Goal: Task Accomplishment & Management: Manage account settings

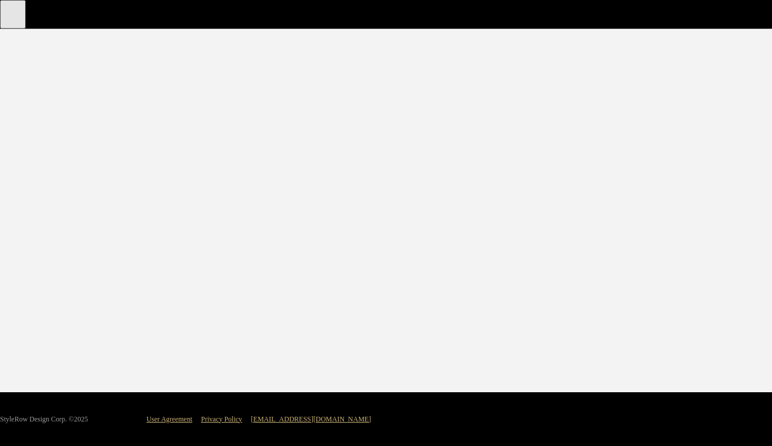
type input "Kate"
type input "Kupferer"
type input "Associate Designer"
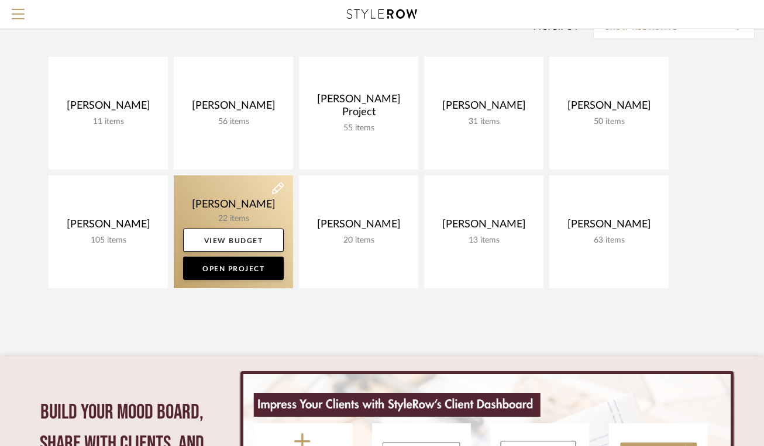
scroll to position [111, 0]
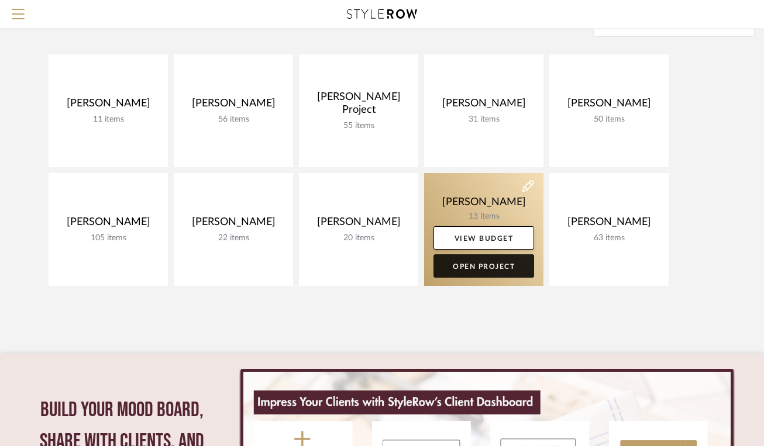
click at [490, 266] on link "Open Project" at bounding box center [483, 265] width 101 height 23
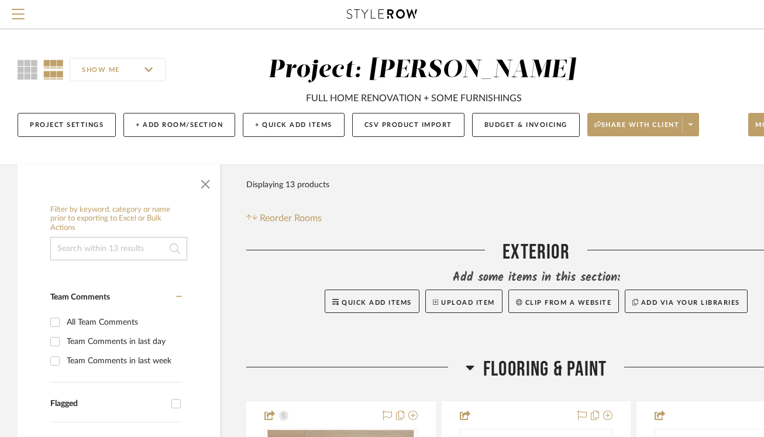
click at [394, 17] on icon at bounding box center [382, 13] width 70 height 9
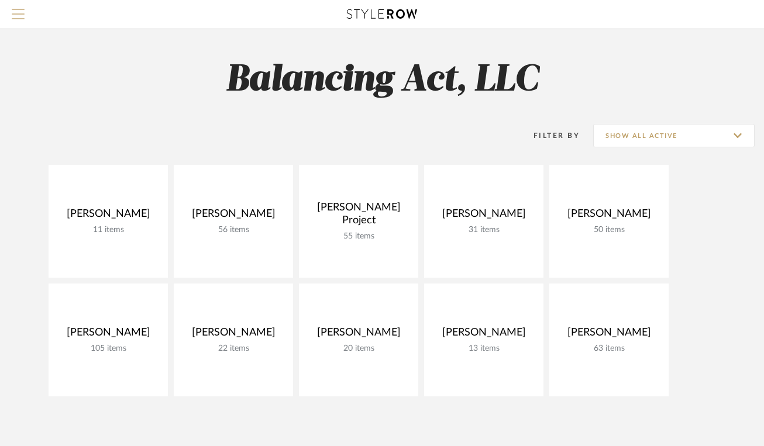
click at [16, 15] on span "Menu" at bounding box center [18, 18] width 13 height 18
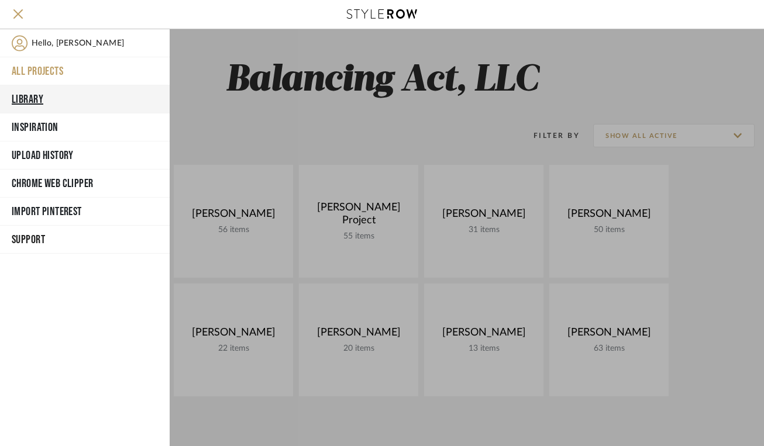
click at [26, 98] on button "Library" at bounding box center [85, 99] width 170 height 28
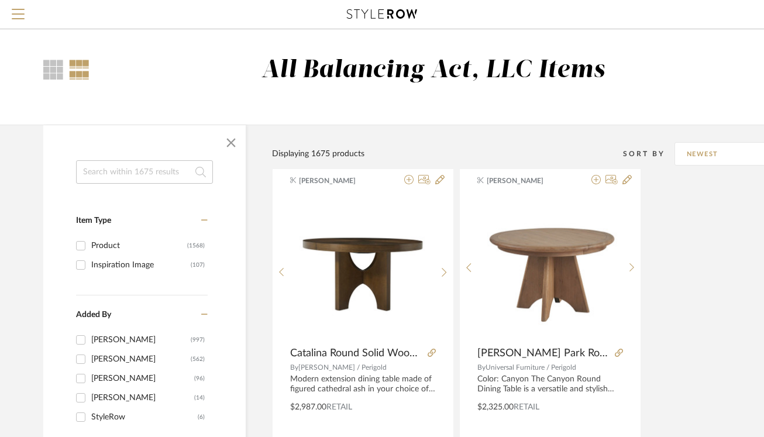
click at [110, 177] on input at bounding box center [144, 171] width 137 height 23
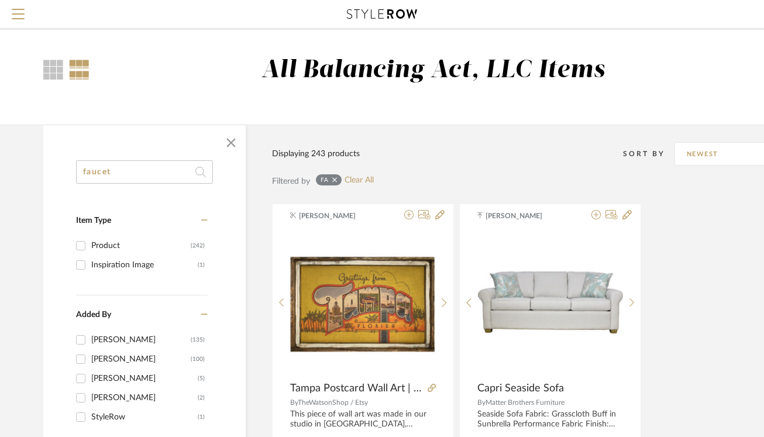
type input "faucet"
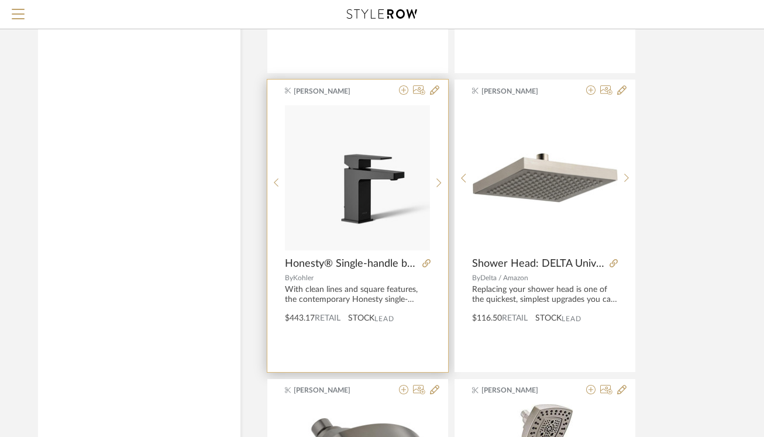
scroll to position [1320, 7]
click at [379, 209] on img "0" at bounding box center [355, 177] width 145 height 145
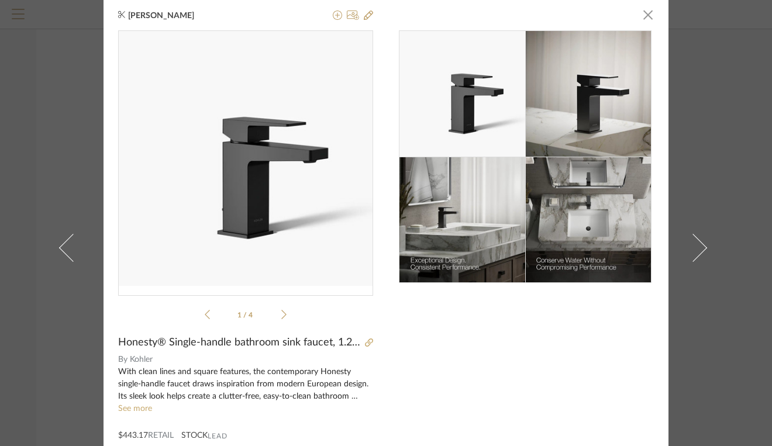
scroll to position [0, 0]
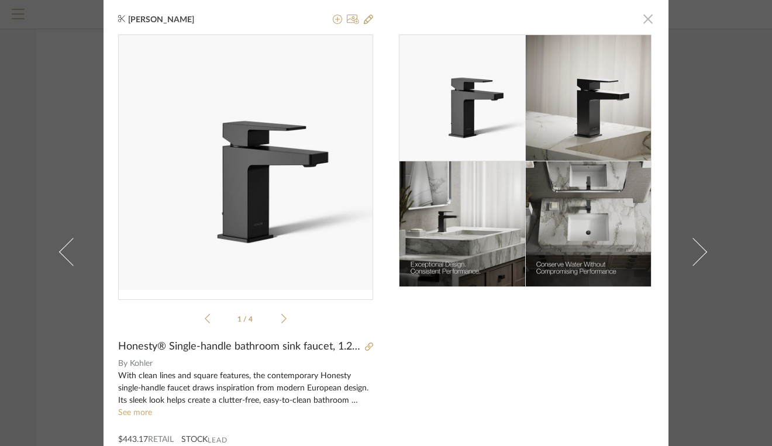
click at [641, 23] on span "button" at bounding box center [647, 18] width 23 height 23
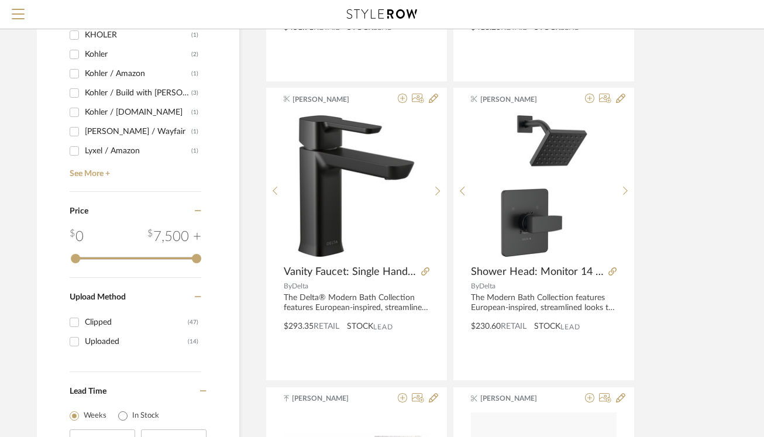
scroll to position [716, 6]
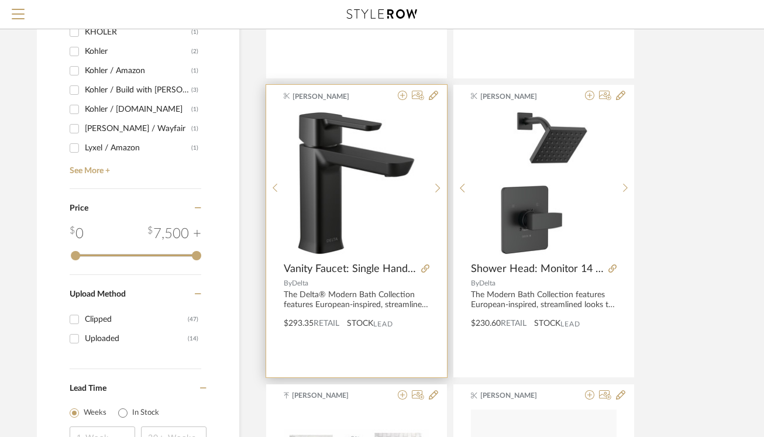
click at [357, 208] on img "0" at bounding box center [356, 183] width 145 height 145
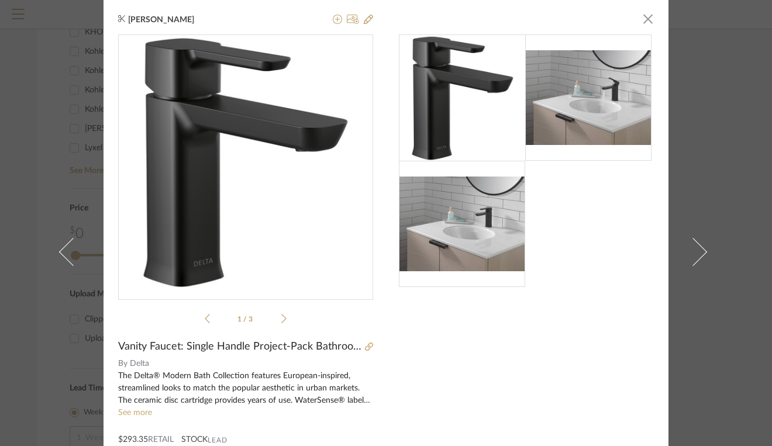
scroll to position [0, 0]
click at [348, 22] on icon at bounding box center [353, 19] width 12 height 9
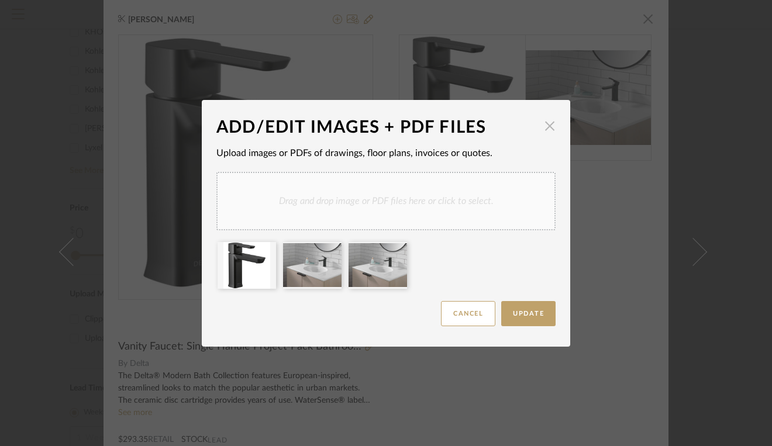
click at [545, 120] on span "button" at bounding box center [549, 126] width 23 height 23
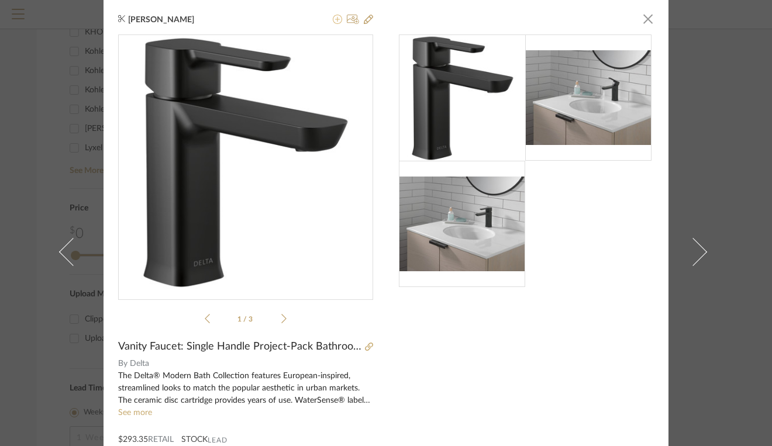
click at [333, 22] on icon at bounding box center [337, 19] width 9 height 9
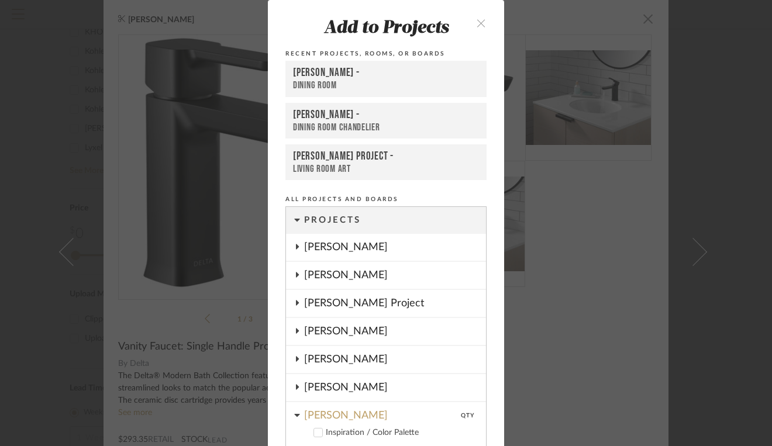
click at [478, 25] on icon "close" at bounding box center [481, 23] width 10 height 10
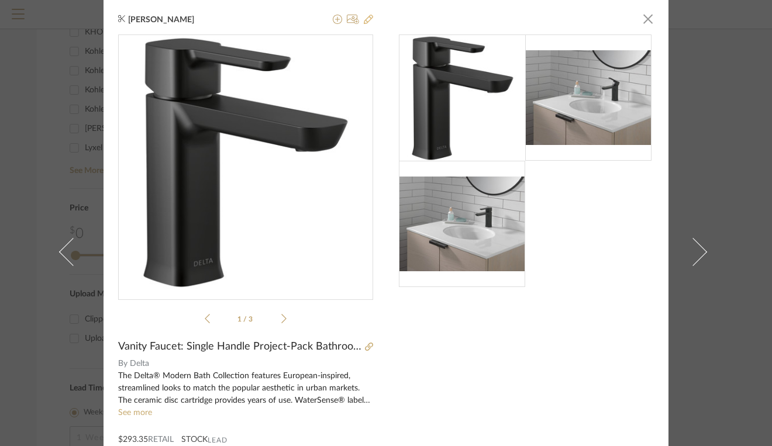
click at [364, 22] on icon at bounding box center [368, 19] width 9 height 9
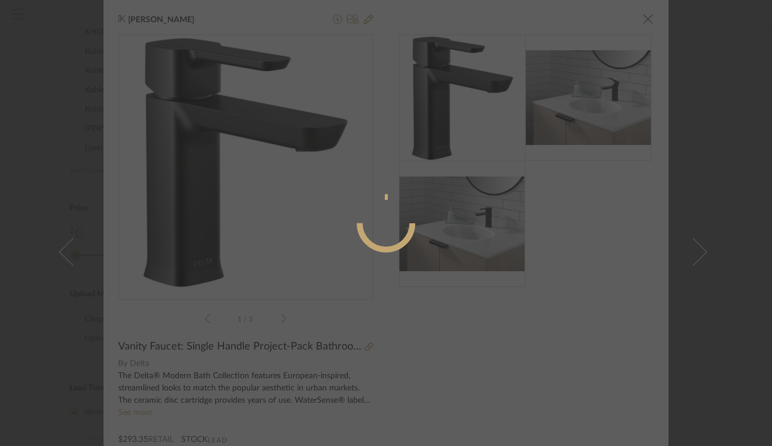
radio input "true"
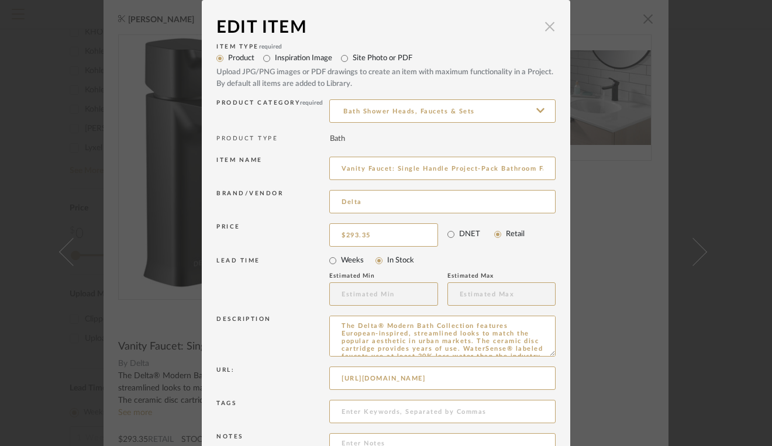
click at [546, 25] on span "button" at bounding box center [549, 26] width 23 height 23
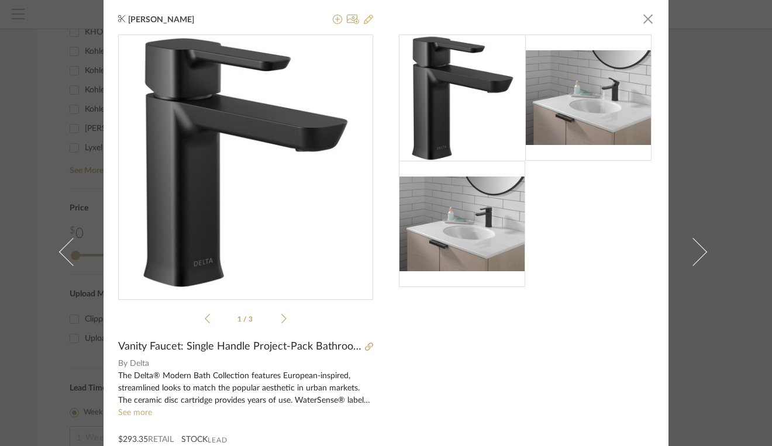
click at [364, 20] on icon at bounding box center [368, 19] width 9 height 9
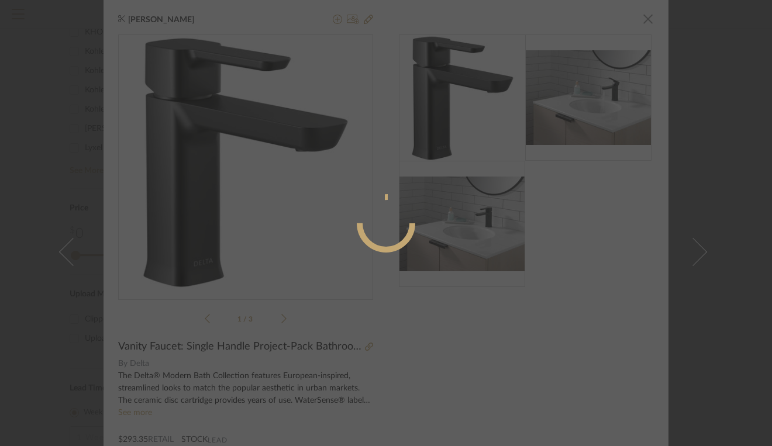
radio input "true"
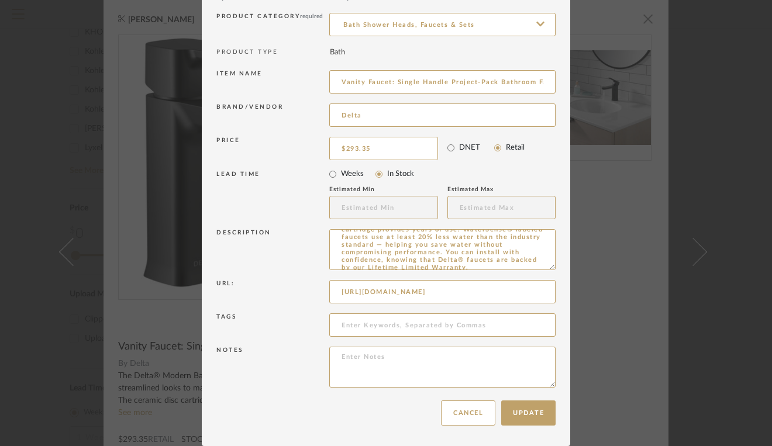
scroll to position [38, 0]
click at [478, 293] on input "https://www.deltafaucet.com/bathroom/product/581LF-BLGPM-PP.html#documents-and-…" at bounding box center [442, 291] width 226 height 23
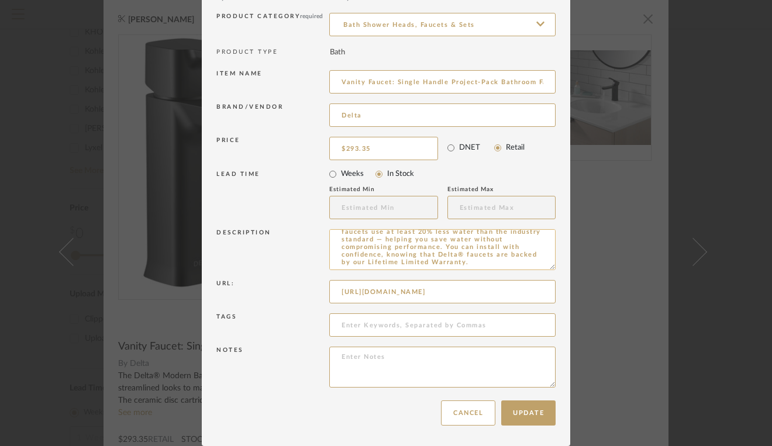
scroll to position [0, 0]
click at [462, 414] on button "Cancel" at bounding box center [468, 413] width 54 height 25
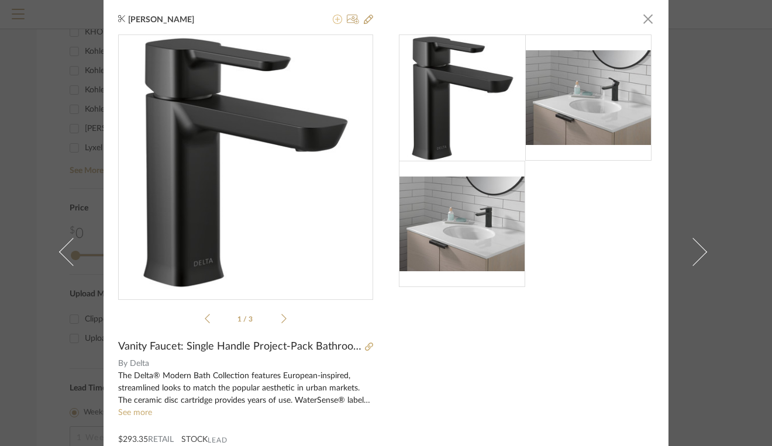
click at [333, 23] on icon at bounding box center [337, 19] width 9 height 9
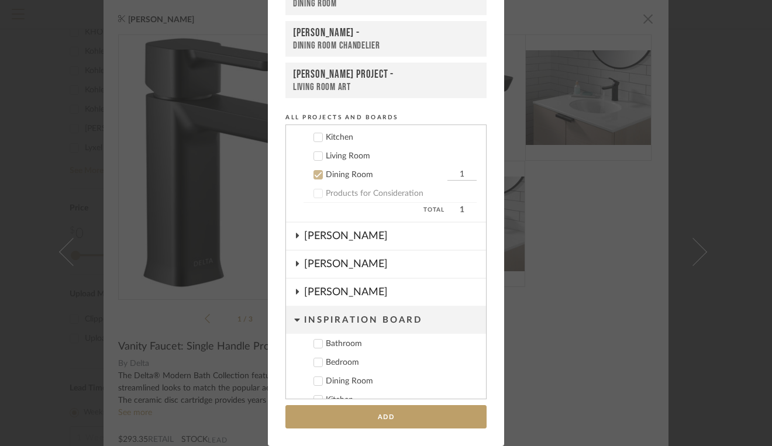
scroll to position [78, 0]
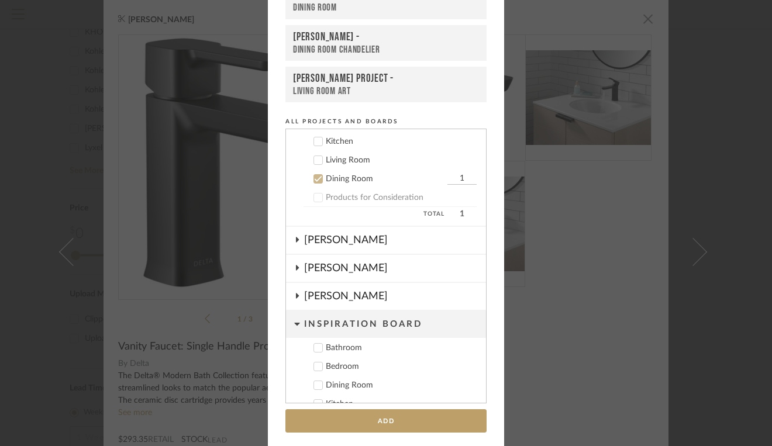
click at [296, 268] on icon at bounding box center [296, 268] width 9 height 6
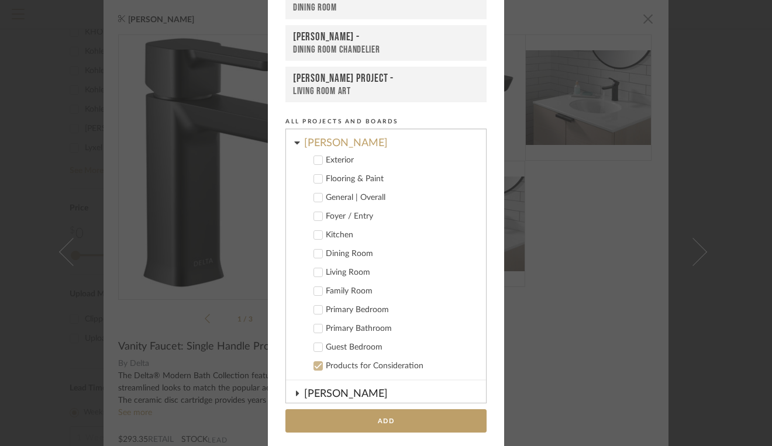
scroll to position [377, 0]
click at [316, 326] on icon at bounding box center [318, 328] width 8 height 8
click at [315, 328] on icon at bounding box center [319, 329] width 8 height 6
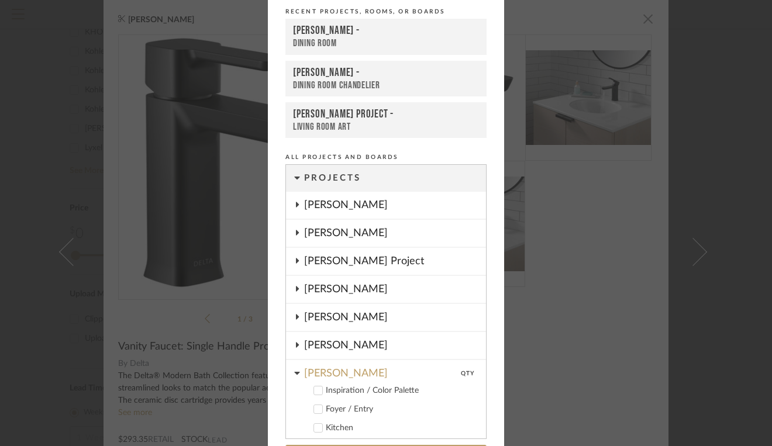
scroll to position [0, 0]
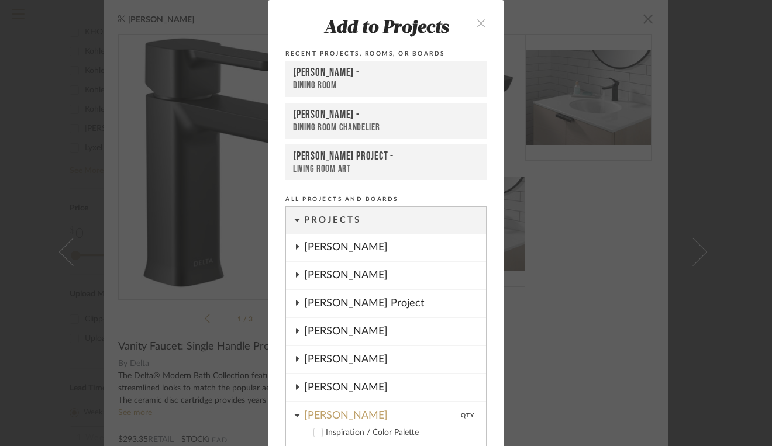
click at [476, 22] on icon "close" at bounding box center [481, 23] width 10 height 10
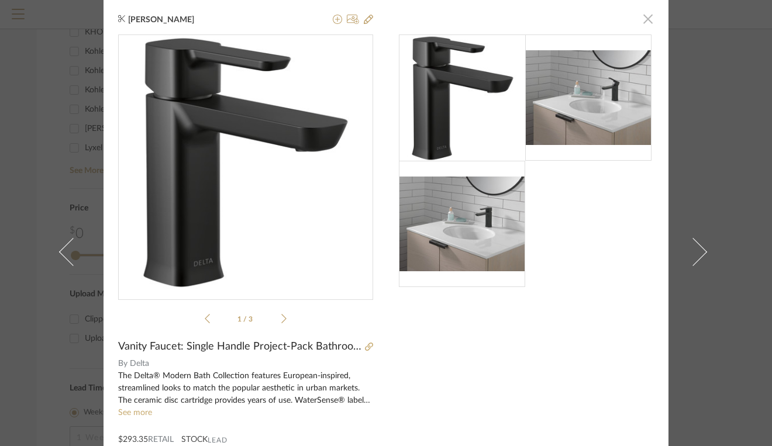
click at [644, 18] on span "button" at bounding box center [647, 18] width 23 height 23
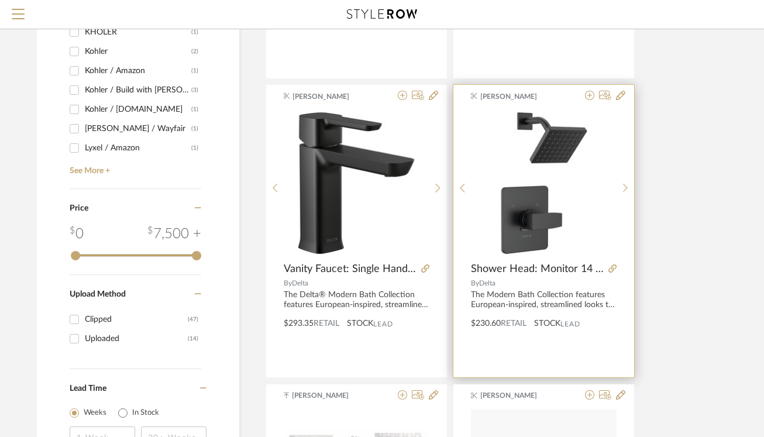
scroll to position [0, 6]
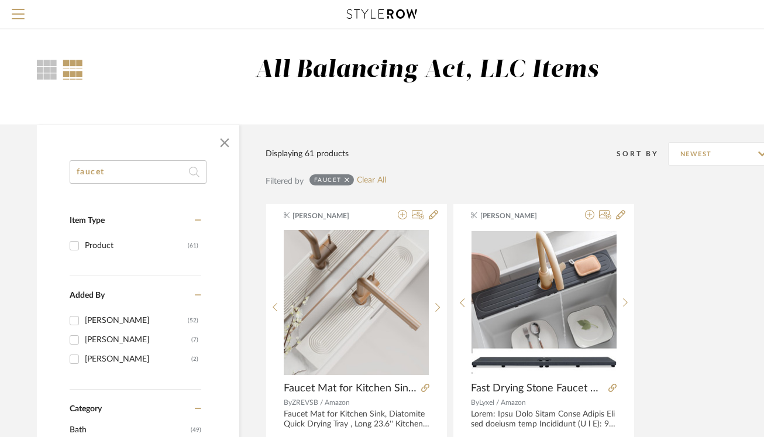
click at [378, 11] on icon at bounding box center [382, 13] width 70 height 9
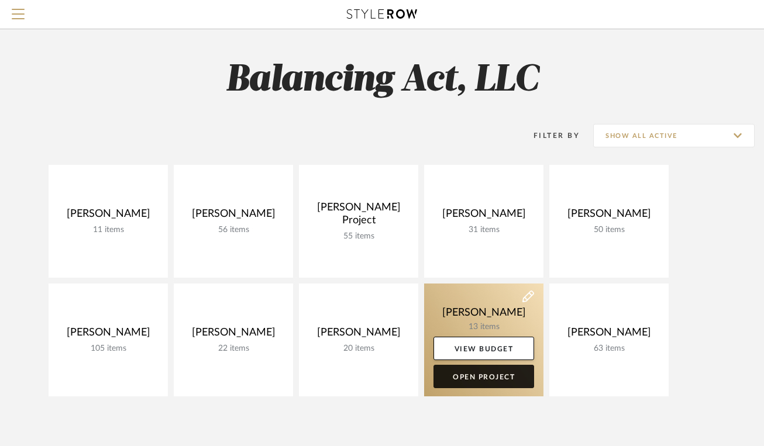
click at [498, 385] on link "Open Project" at bounding box center [483, 376] width 101 height 23
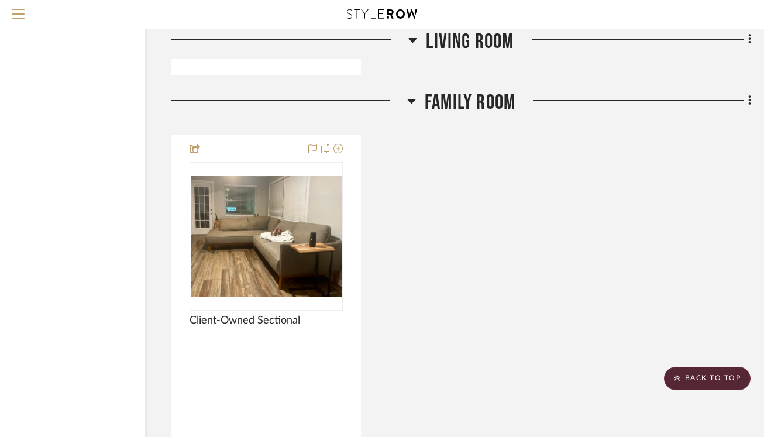
scroll to position [2863, 72]
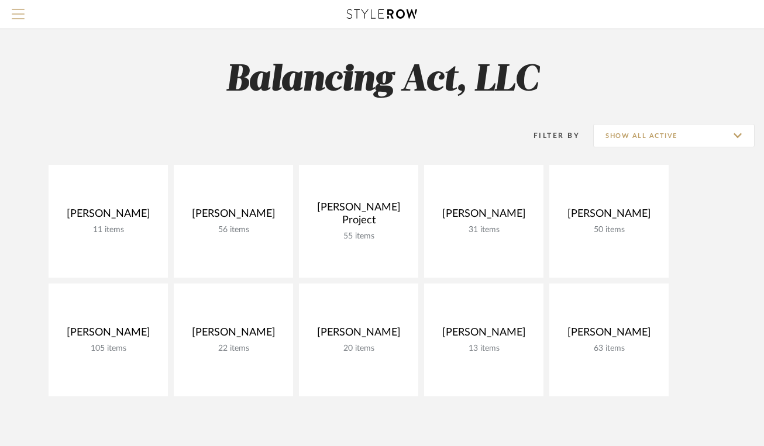
click at [19, 10] on span "Menu" at bounding box center [18, 9] width 13 height 1
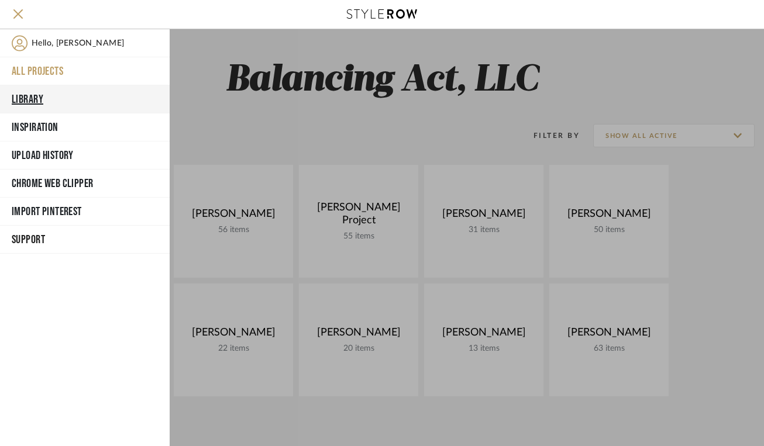
click at [29, 101] on button "Library" at bounding box center [85, 99] width 170 height 28
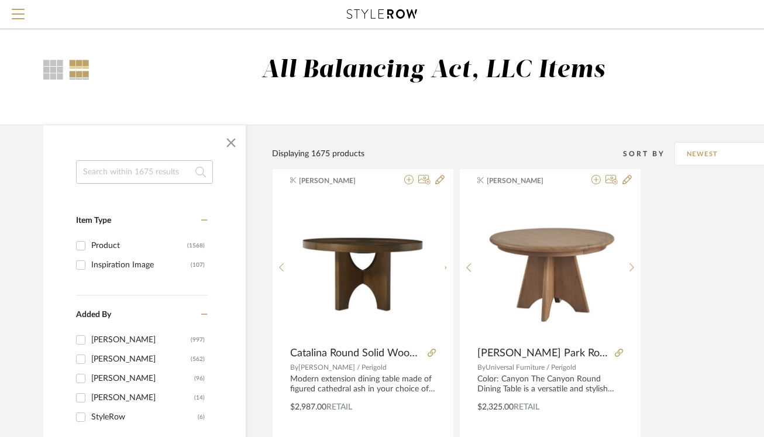
click at [160, 177] on input at bounding box center [144, 171] width 137 height 23
type input "faucet"
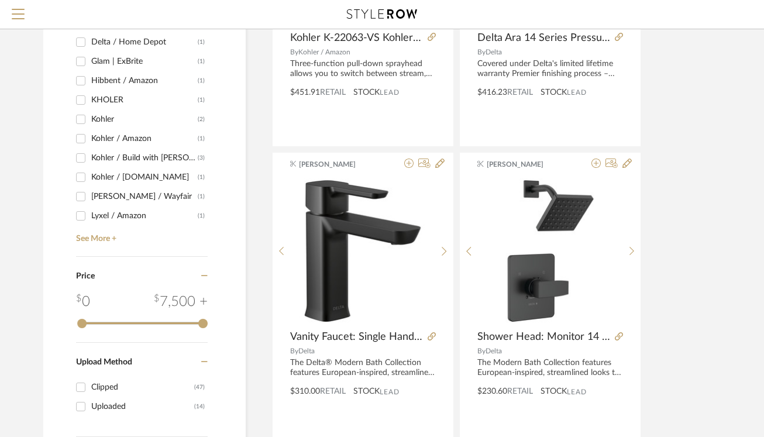
scroll to position [651, 0]
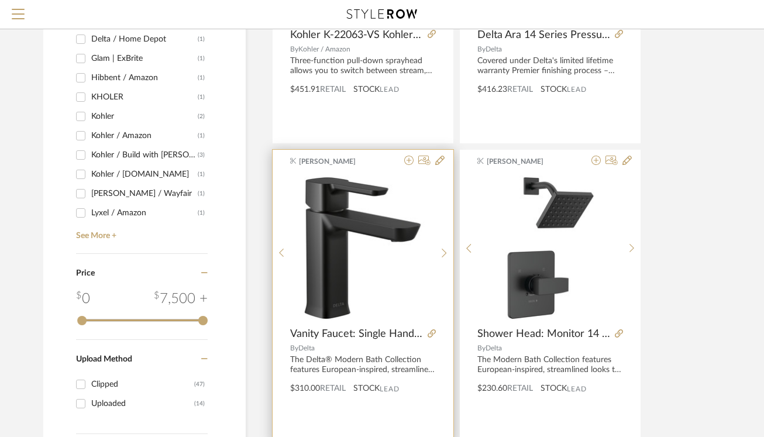
click at [0, 0] on img at bounding box center [0, 0] width 0 height 0
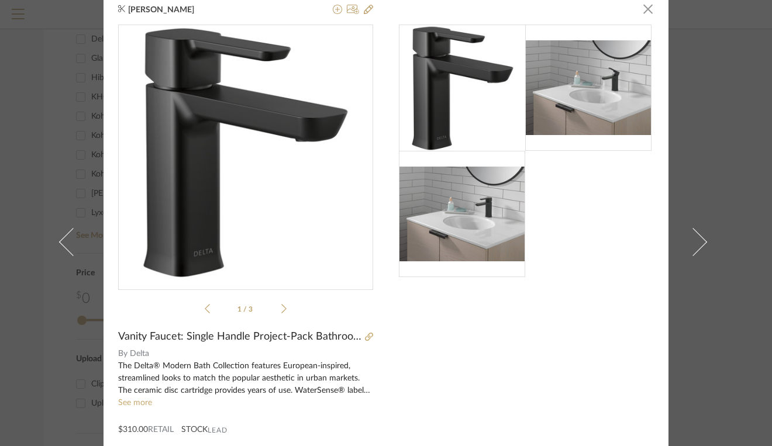
scroll to position [0, 0]
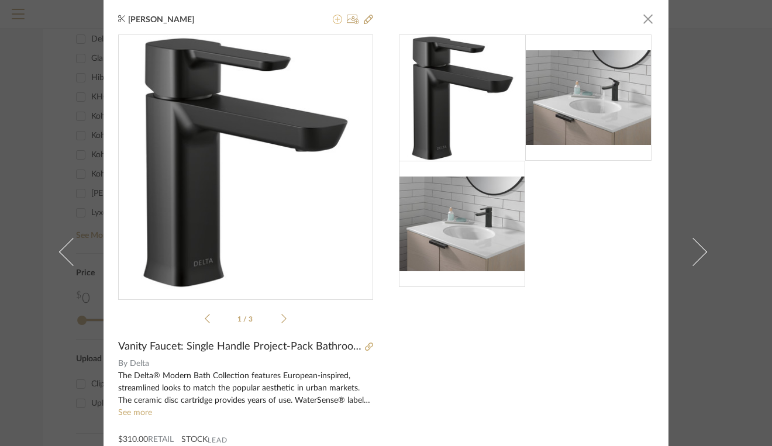
click at [333, 22] on icon at bounding box center [337, 19] width 9 height 9
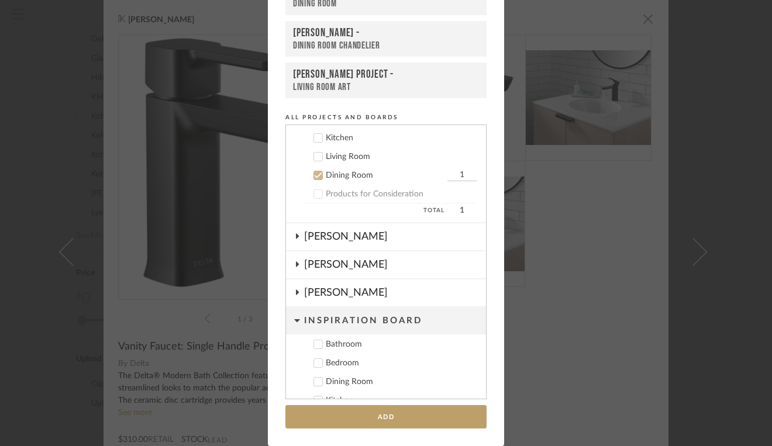
scroll to position [251, 0]
click at [295, 263] on icon at bounding box center [296, 264] width 9 height 6
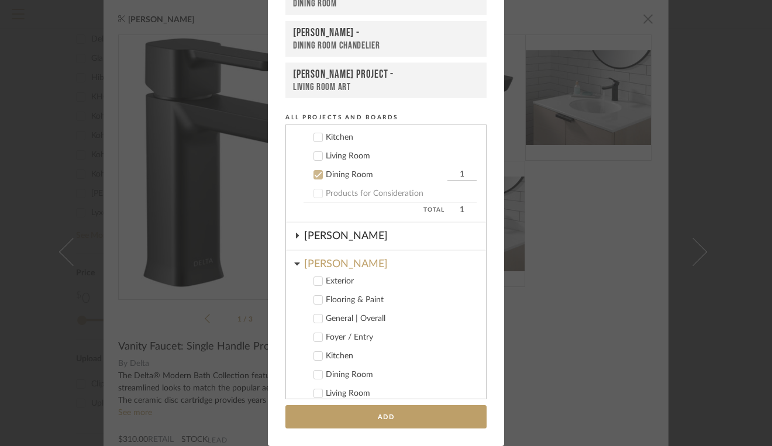
click at [314, 174] on icon at bounding box center [318, 175] width 8 height 8
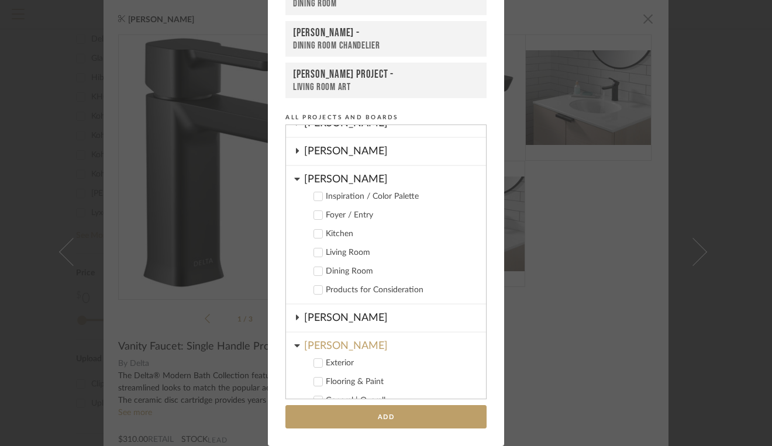
scroll to position [152, 0]
click at [294, 181] on icon at bounding box center [296, 181] width 5 height 3
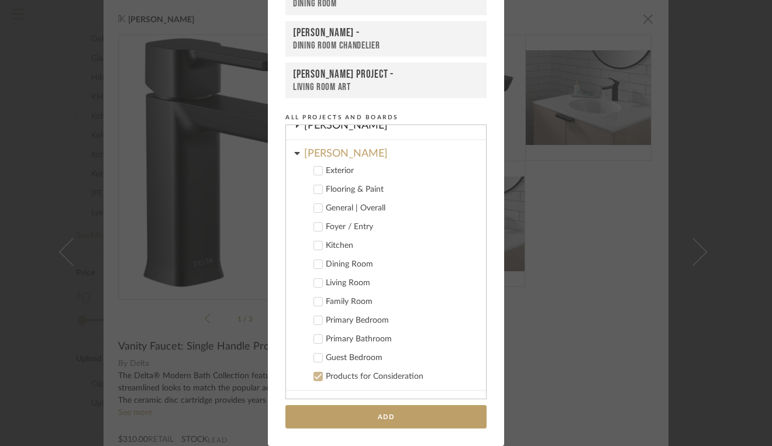
scroll to position [246, 0]
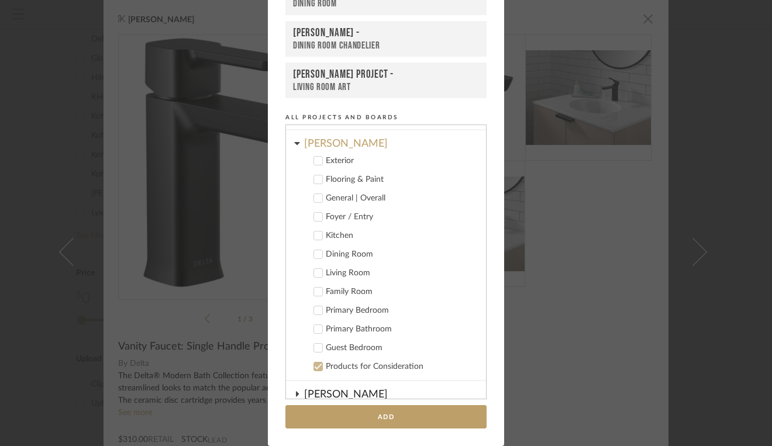
click at [315, 367] on icon at bounding box center [319, 367] width 8 height 6
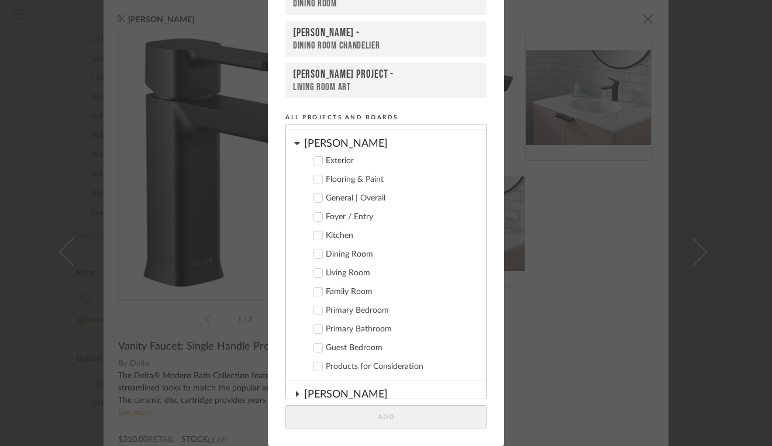
click at [315, 329] on icon at bounding box center [319, 330] width 8 height 6
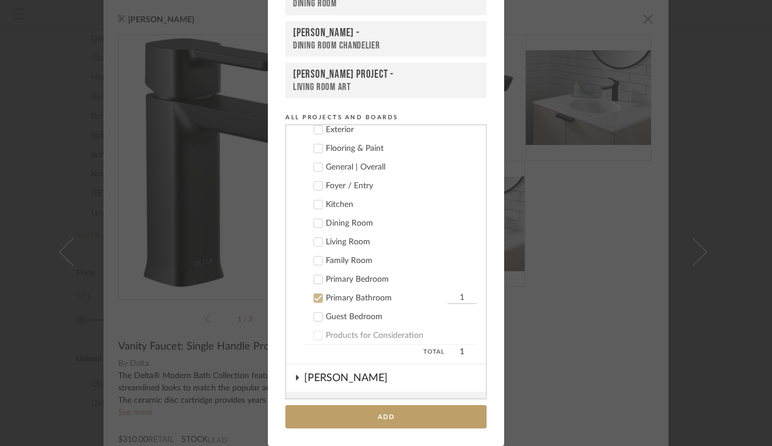
scroll to position [292, 0]
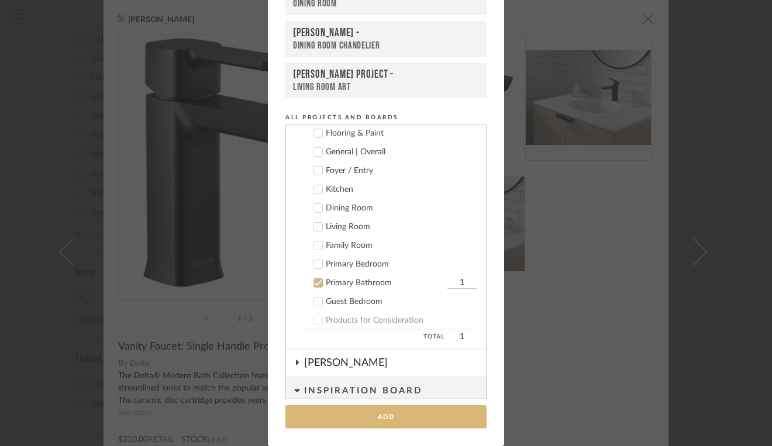
click at [378, 422] on button "Add" at bounding box center [385, 417] width 201 height 24
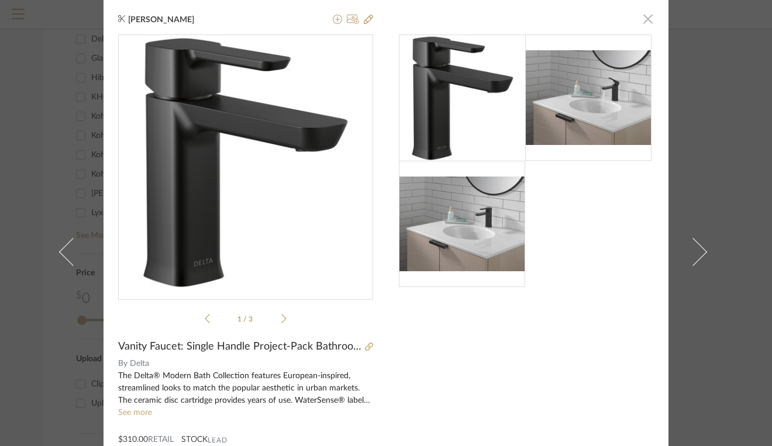
click at [643, 22] on span "button" at bounding box center [647, 18] width 23 height 23
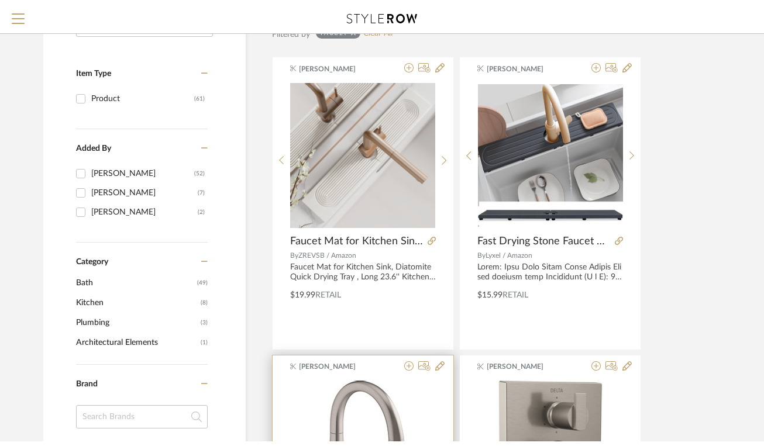
scroll to position [119, 0]
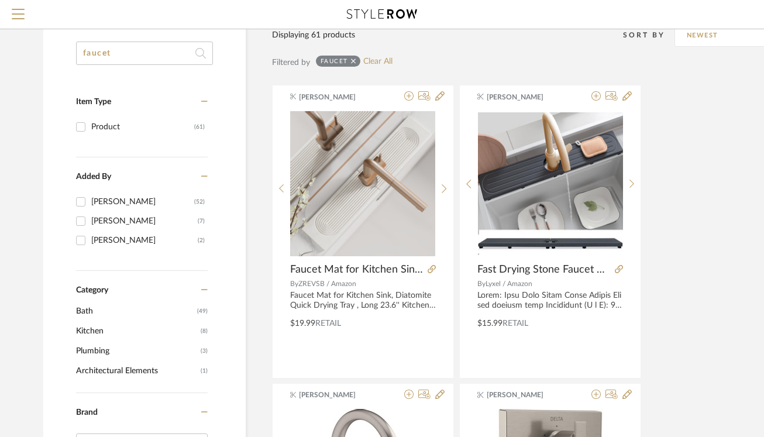
click at [382, 23] on div at bounding box center [381, 14] width 691 height 29
click at [383, 12] on icon at bounding box center [382, 13] width 70 height 9
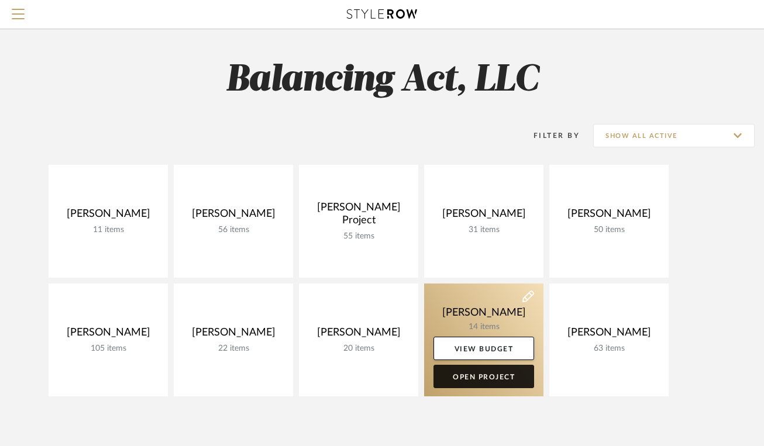
click at [490, 377] on link "Open Project" at bounding box center [483, 376] width 101 height 23
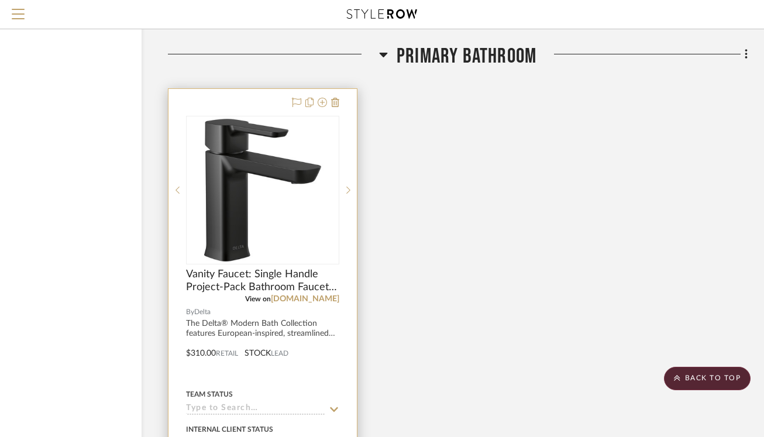
scroll to position [4043, 78]
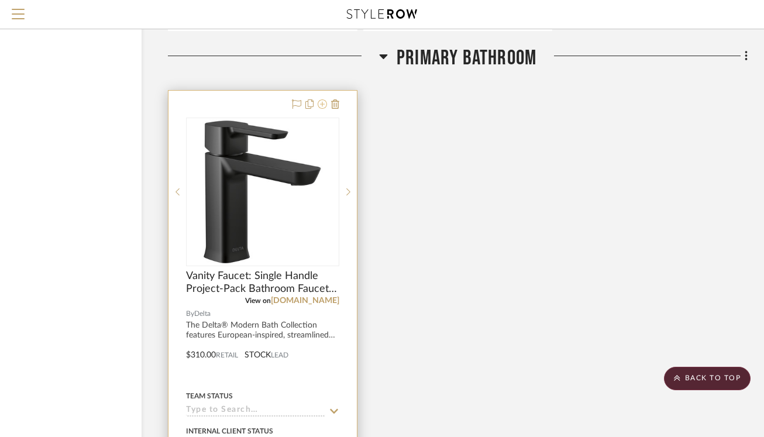
click at [323, 100] on icon at bounding box center [322, 103] width 9 height 9
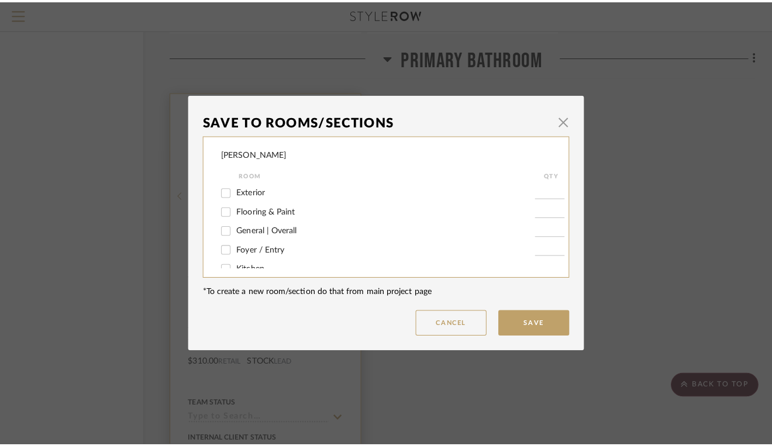
scroll to position [0, 0]
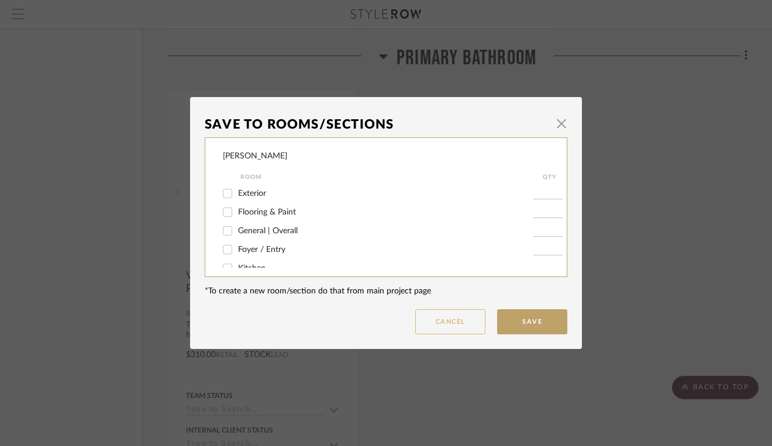
click at [452, 320] on button "Cancel" at bounding box center [450, 321] width 70 height 25
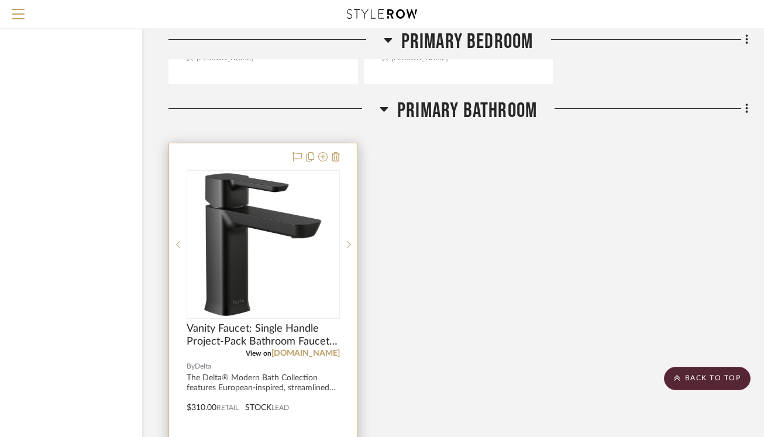
scroll to position [3986, 78]
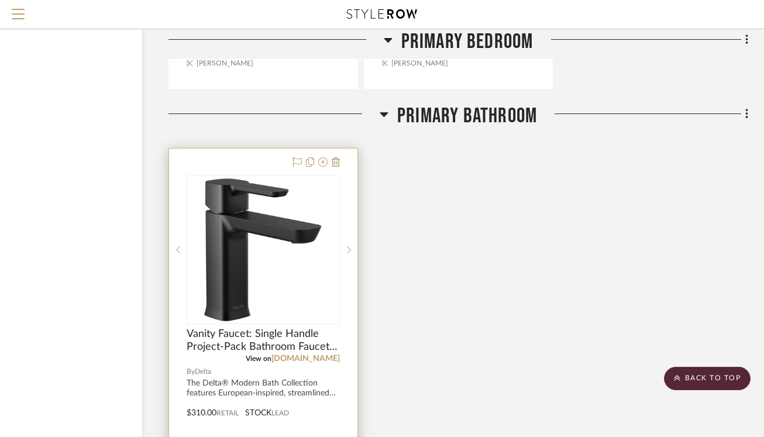
click at [225, 158] on div at bounding box center [263, 405] width 188 height 512
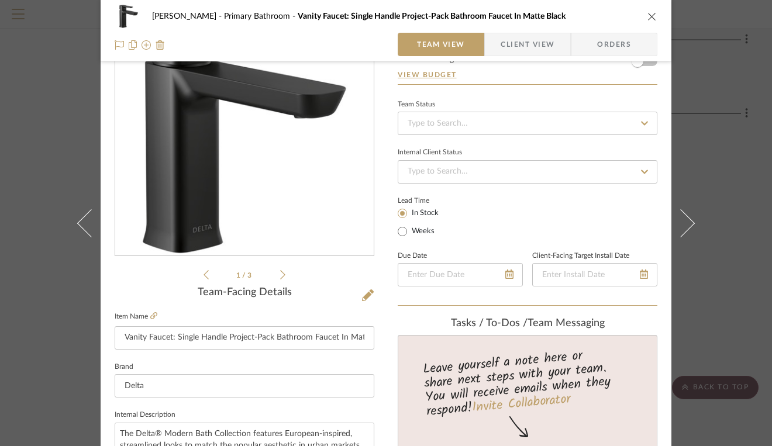
scroll to position [0, 0]
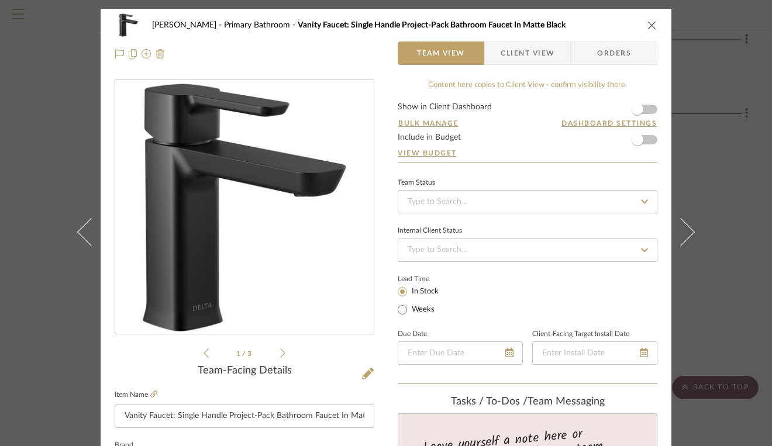
click at [647, 26] on icon "close" at bounding box center [651, 24] width 9 height 9
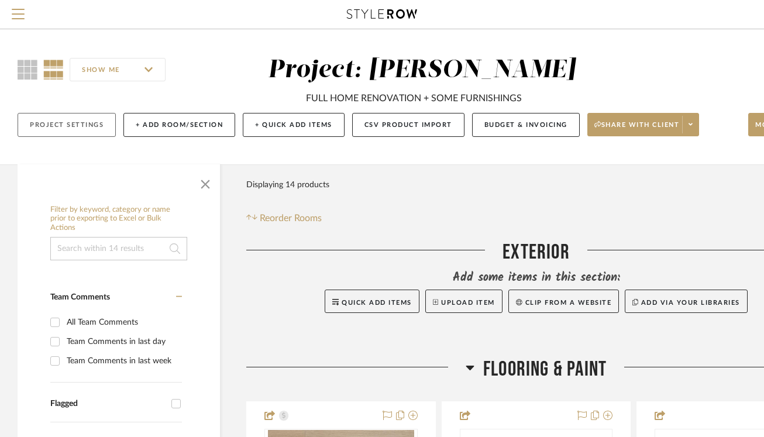
click at [99, 125] on button "Project Settings" at bounding box center [67, 125] width 98 height 24
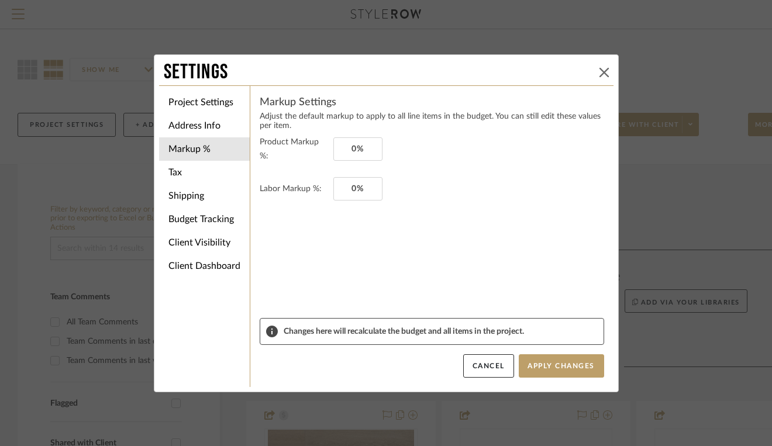
click at [601, 74] on icon at bounding box center [603, 72] width 9 height 9
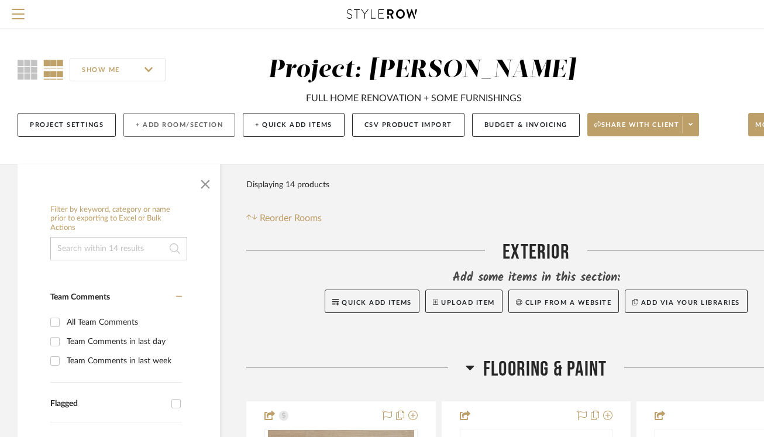
click at [202, 131] on button "+ Add Room/Section" at bounding box center [179, 125] width 112 height 24
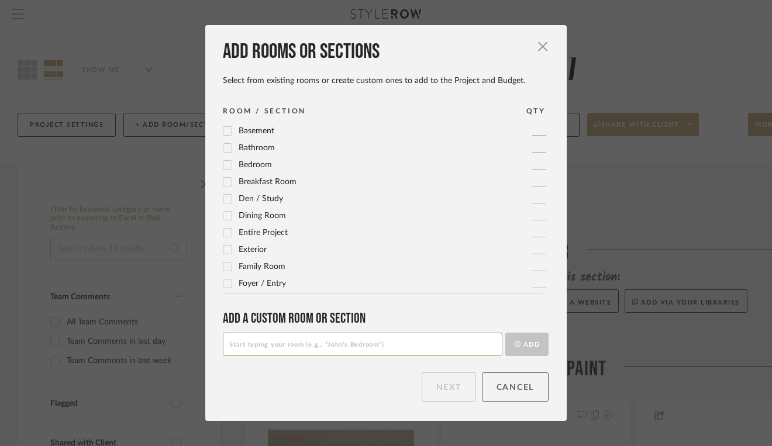
click at [511, 395] on button "Cancel" at bounding box center [515, 387] width 67 height 29
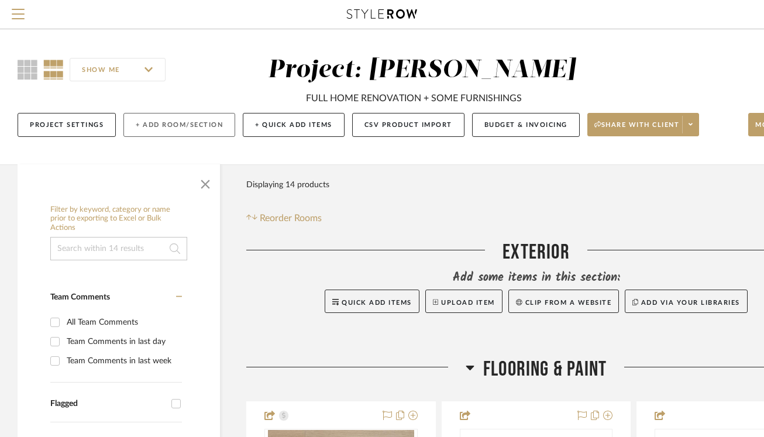
click at [204, 135] on button "+ Add Room/Section" at bounding box center [179, 125] width 112 height 24
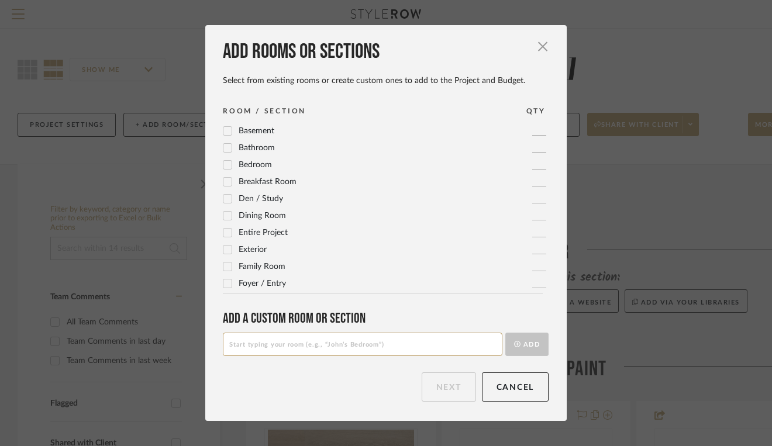
click at [359, 340] on input at bounding box center [363, 344] width 280 height 23
type input "Guest Bathroom 2"
click at [521, 353] on button "Add" at bounding box center [526, 344] width 43 height 23
click at [428, 391] on button "Next" at bounding box center [449, 387] width 54 height 29
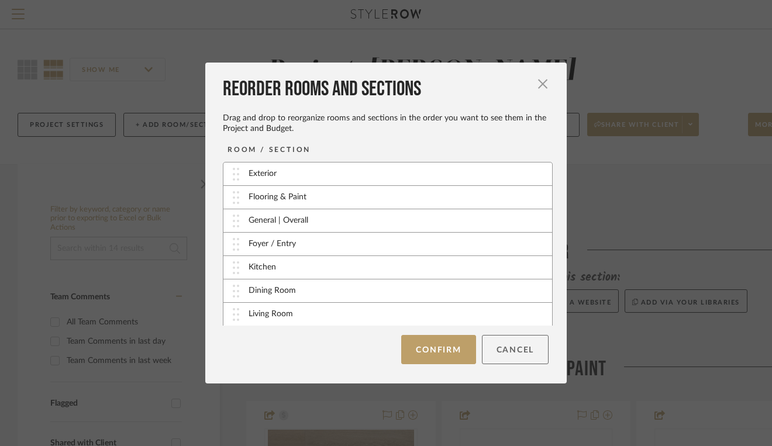
click at [506, 361] on button "Cancel" at bounding box center [515, 349] width 67 height 29
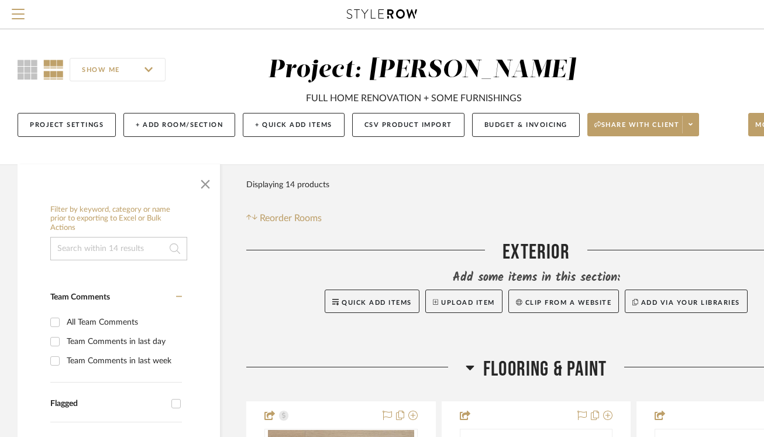
click at [273, 304] on div "Quick Add Items Upload Item Clip from a website Add via your libraries" at bounding box center [536, 300] width 580 height 23
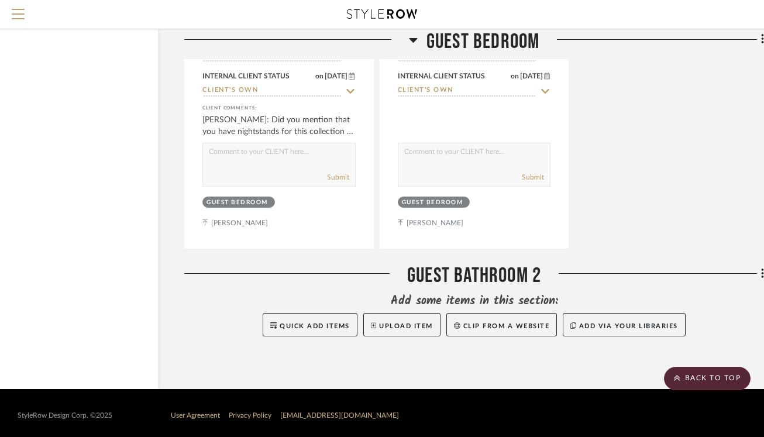
scroll to position [5090, 78]
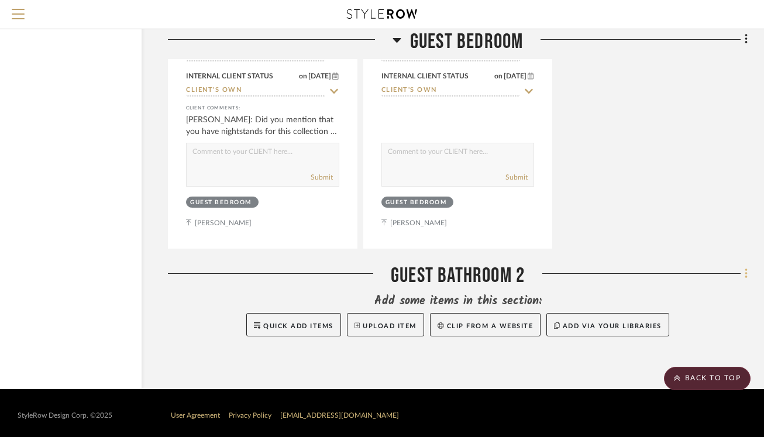
click at [747, 271] on icon at bounding box center [746, 273] width 4 height 13
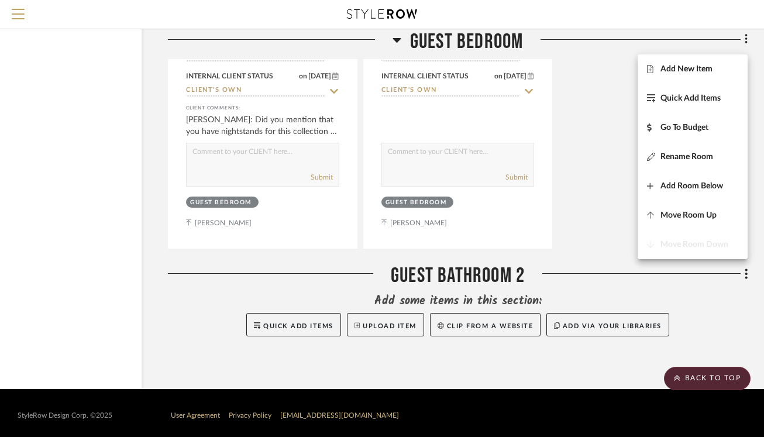
click at [709, 288] on div at bounding box center [382, 218] width 764 height 437
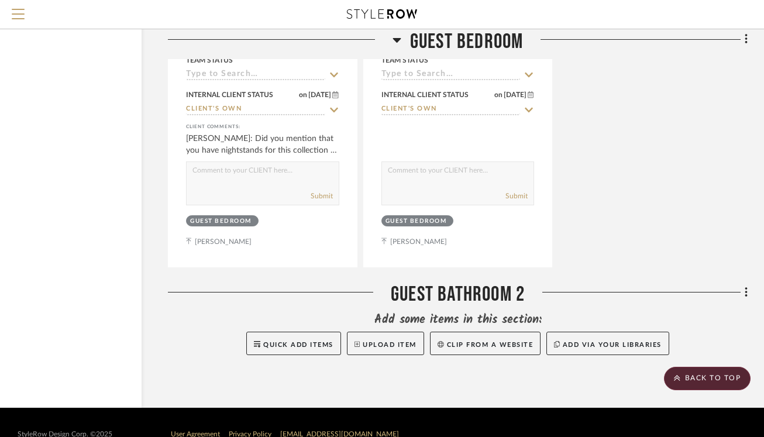
scroll to position [5074, 78]
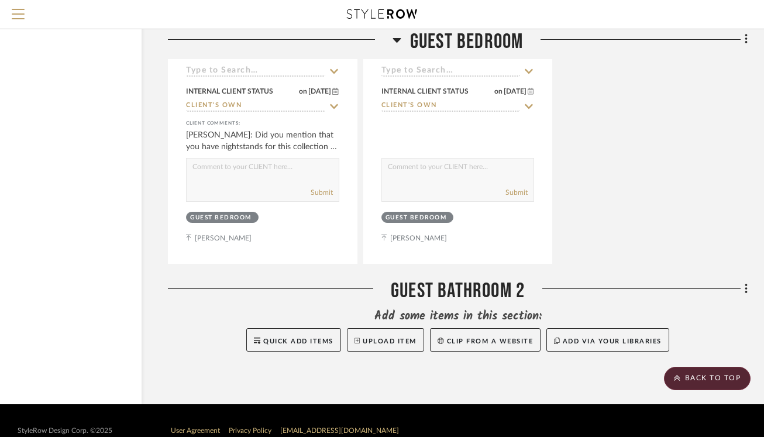
click at [743, 286] on fa-icon at bounding box center [744, 289] width 8 height 19
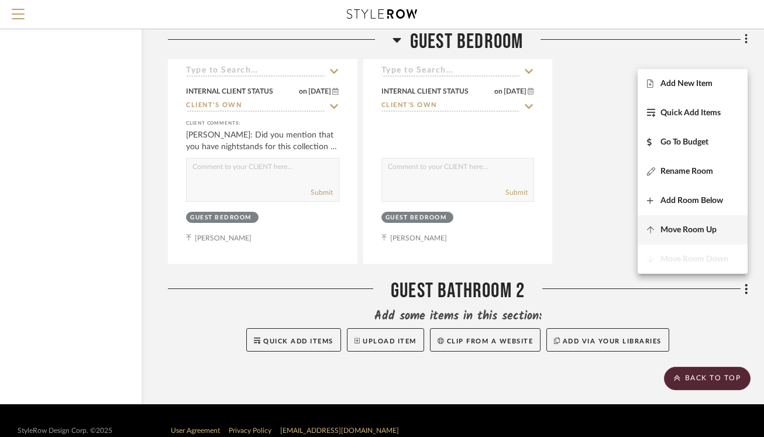
scroll to position [5090, 78]
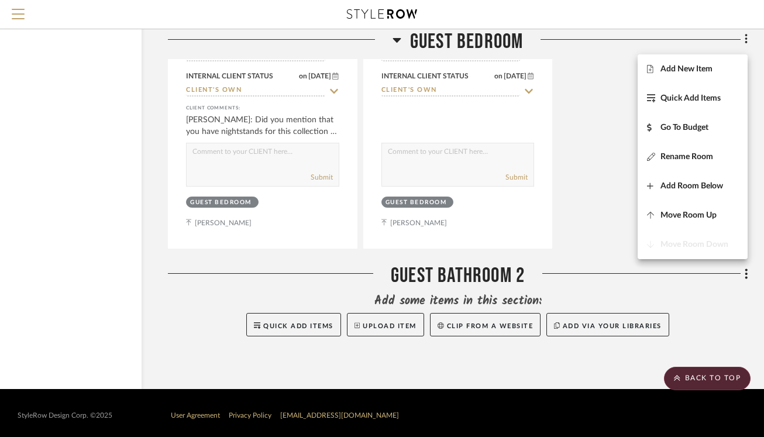
click at [732, 332] on div at bounding box center [382, 218] width 764 height 437
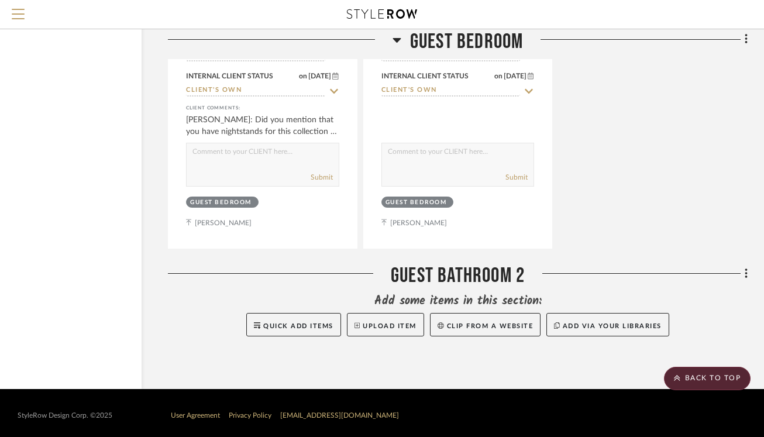
click at [747, 270] on icon at bounding box center [746, 273] width 4 height 13
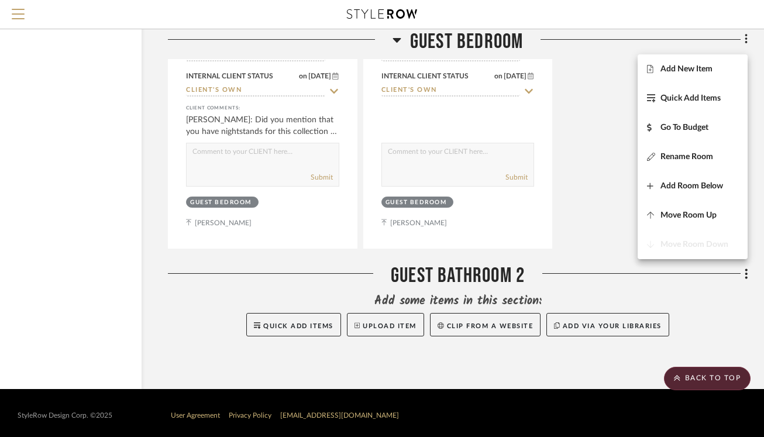
click at [690, 245] on div "Move Room Down" at bounding box center [692, 244] width 110 height 29
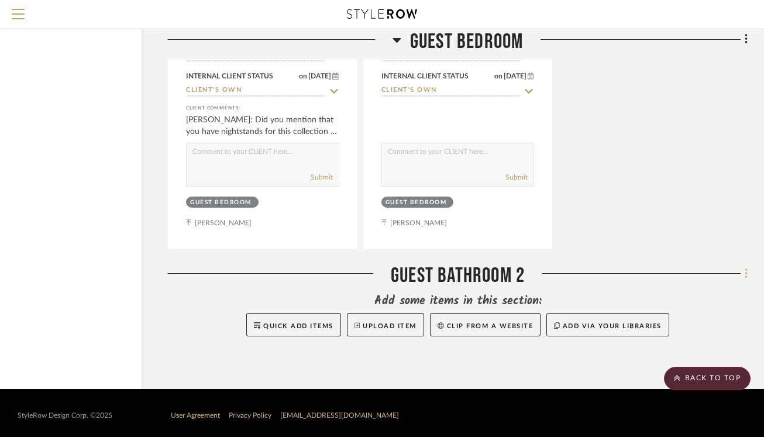
click at [746, 270] on icon at bounding box center [745, 273] width 2 height 10
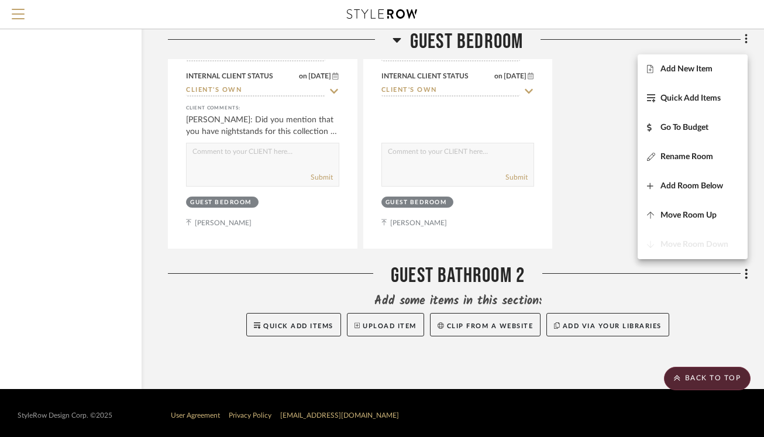
click at [705, 311] on div at bounding box center [382, 218] width 764 height 437
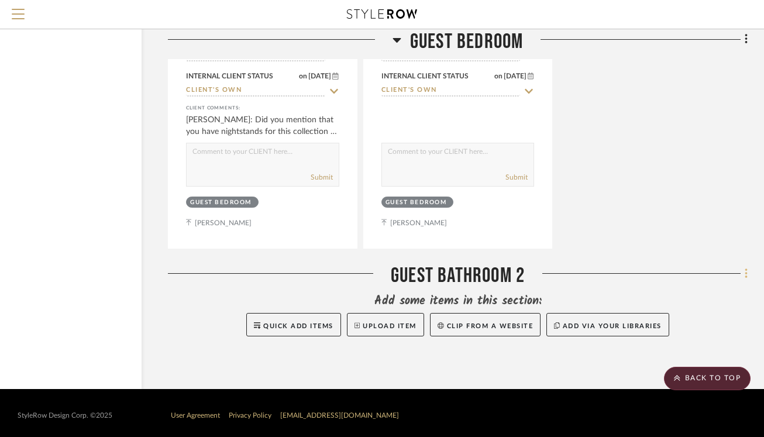
click at [747, 274] on icon at bounding box center [746, 273] width 4 height 13
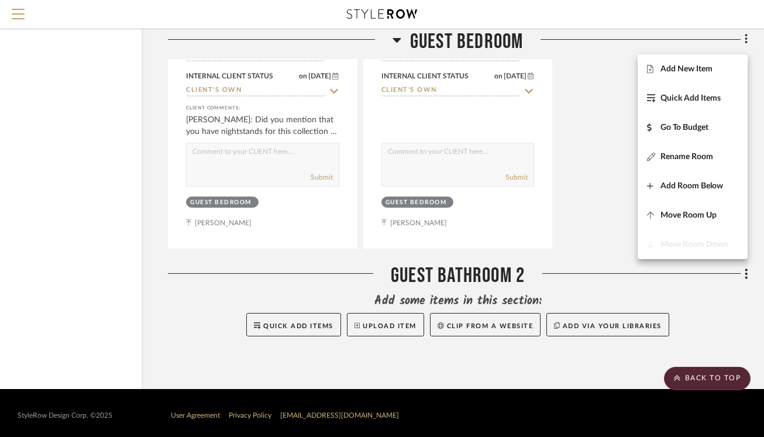
click at [701, 312] on div at bounding box center [382, 218] width 764 height 437
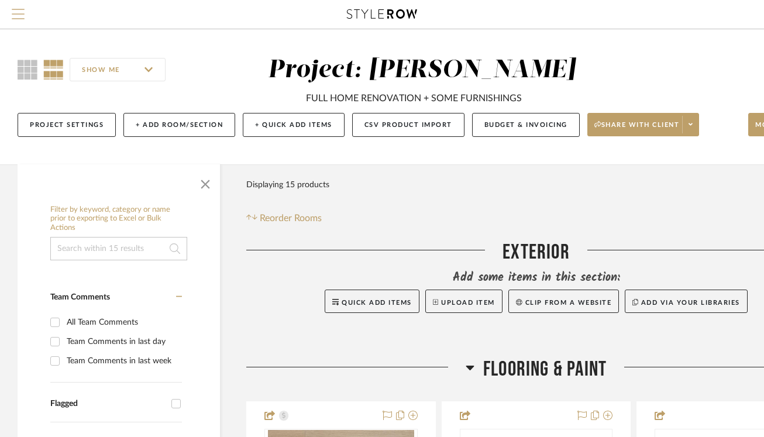
click at [15, 10] on span "Menu" at bounding box center [18, 9] width 13 height 1
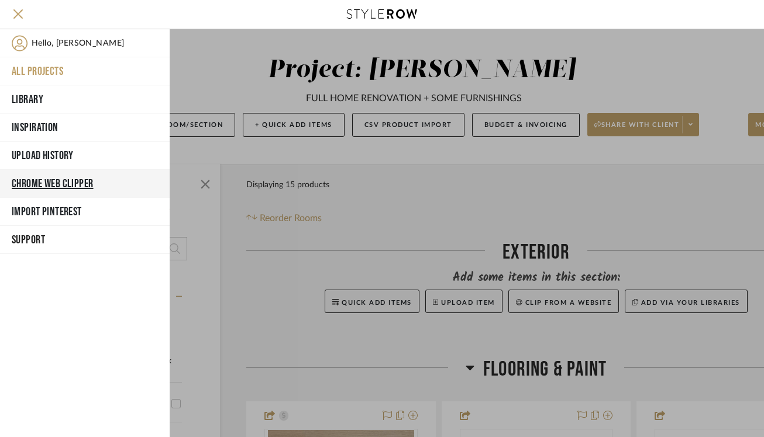
click at [51, 180] on button "Chrome Web Clipper" at bounding box center [85, 184] width 170 height 28
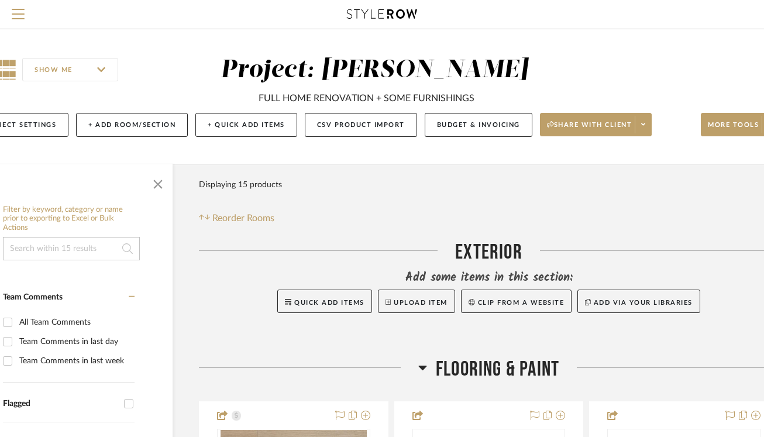
scroll to position [0, 46]
